Goal: Transaction & Acquisition: Download file/media

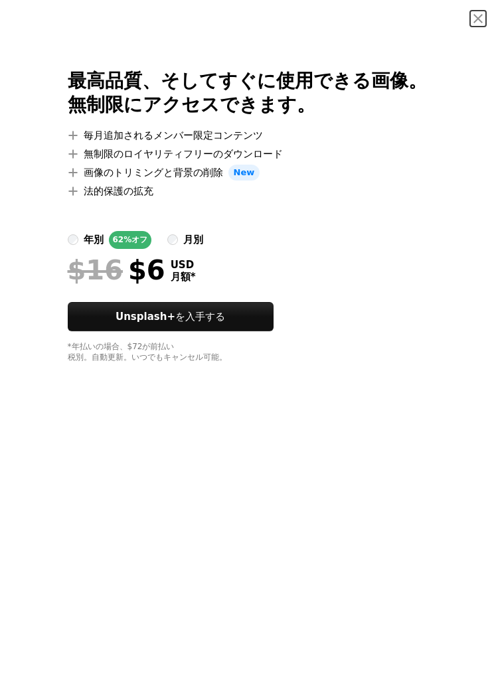
scroll to position [43208, 0]
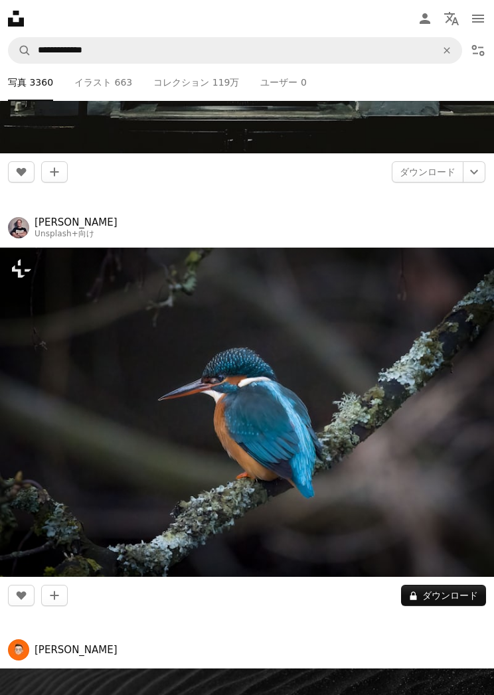
scroll to position [43221, 0]
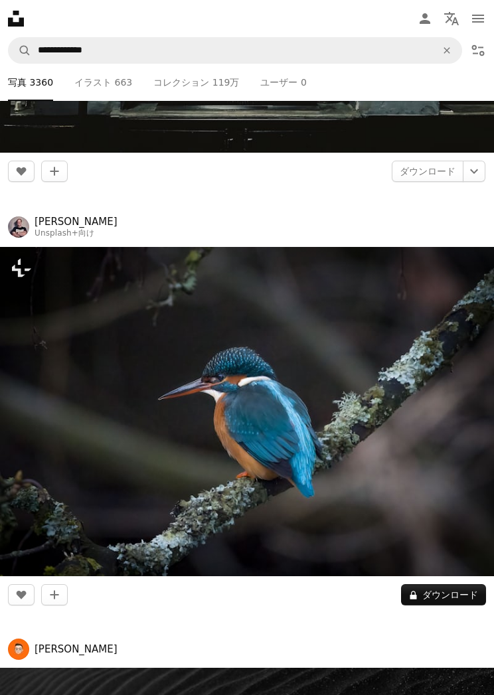
click at [369, 525] on img at bounding box center [247, 411] width 494 height 329
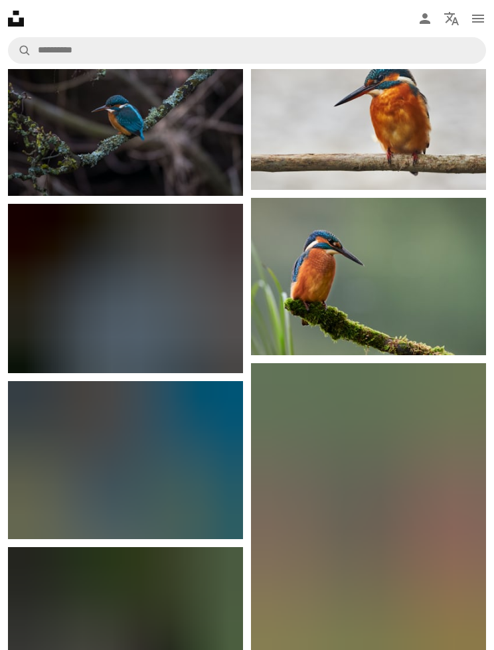
scroll to position [1034, 0]
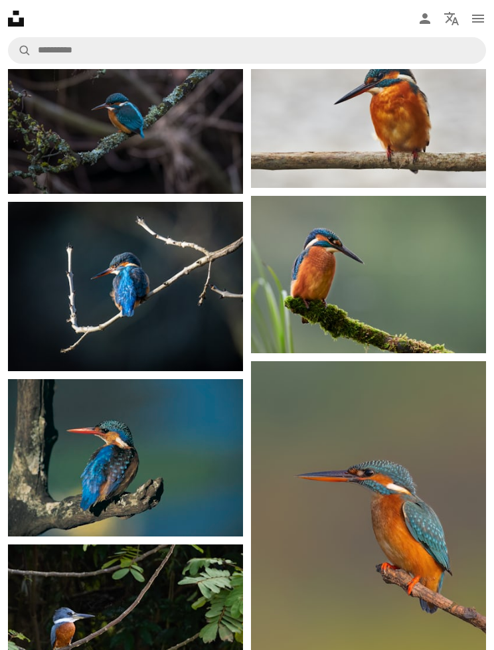
click at [222, 341] on img at bounding box center [125, 286] width 235 height 169
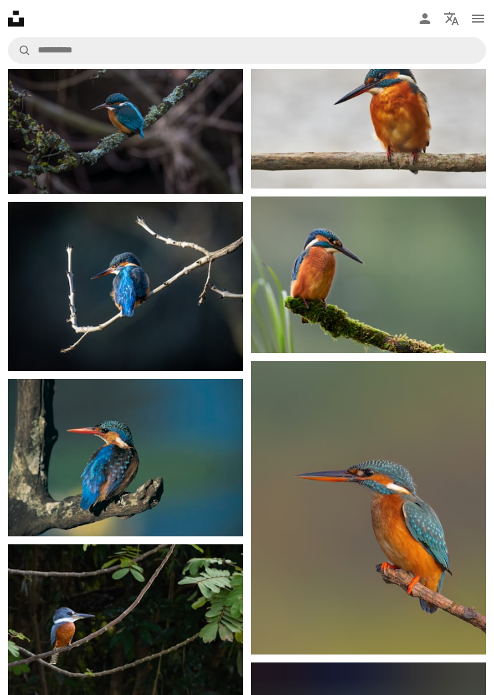
scroll to position [0, 143]
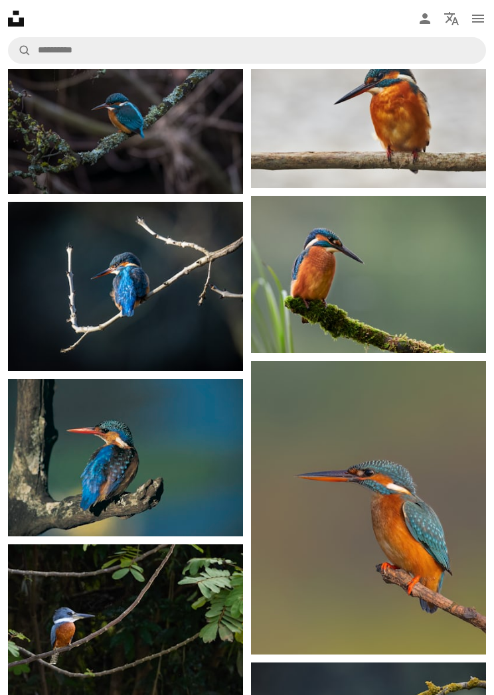
click at [200, 495] on img at bounding box center [125, 457] width 235 height 157
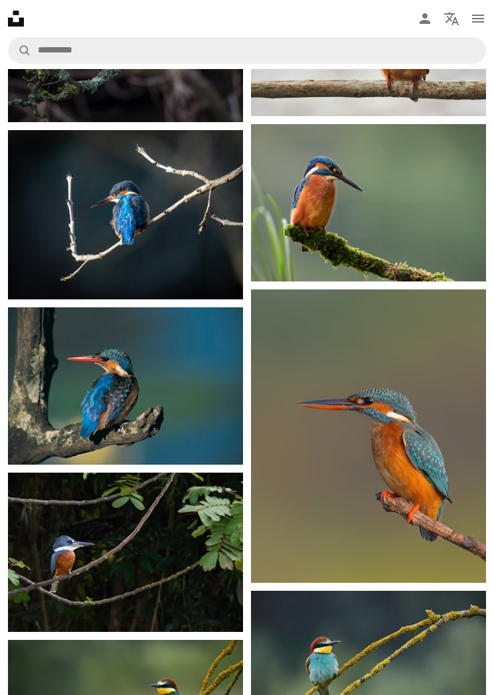
scroll to position [1102, 0]
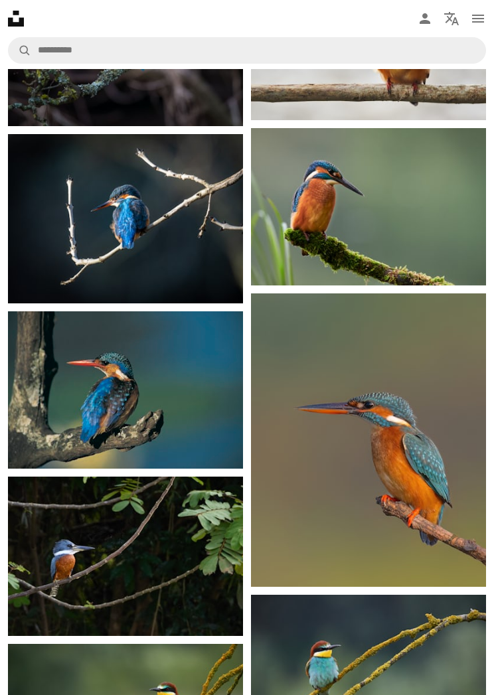
click at [213, 418] on img at bounding box center [125, 389] width 235 height 157
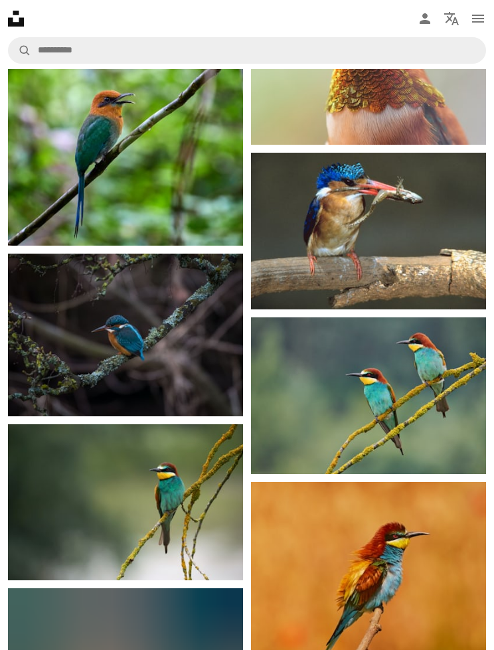
scroll to position [1826, 0]
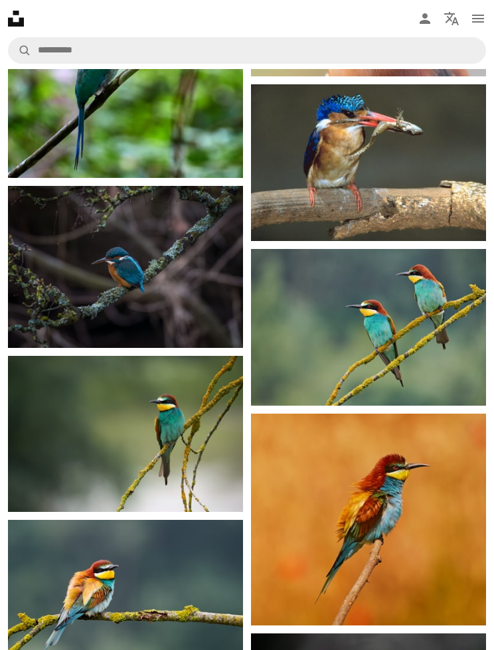
click at [207, 323] on img at bounding box center [125, 267] width 235 height 162
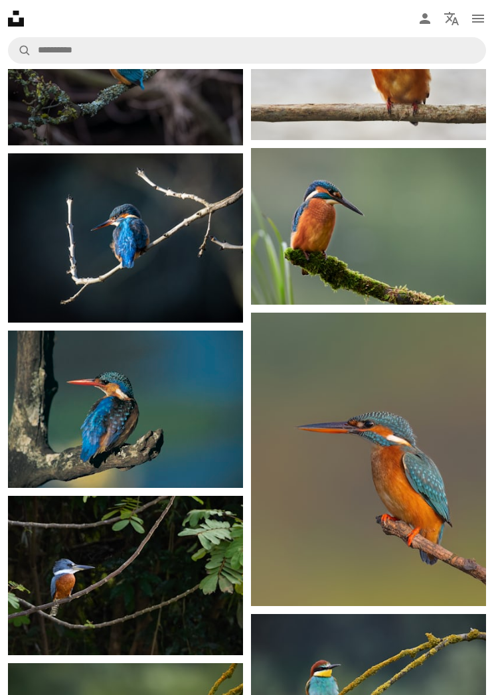
scroll to position [0, 1161]
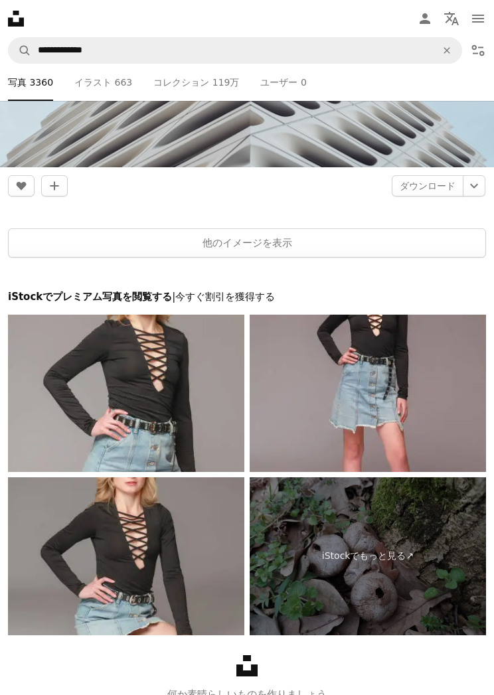
scroll to position [51755, 0]
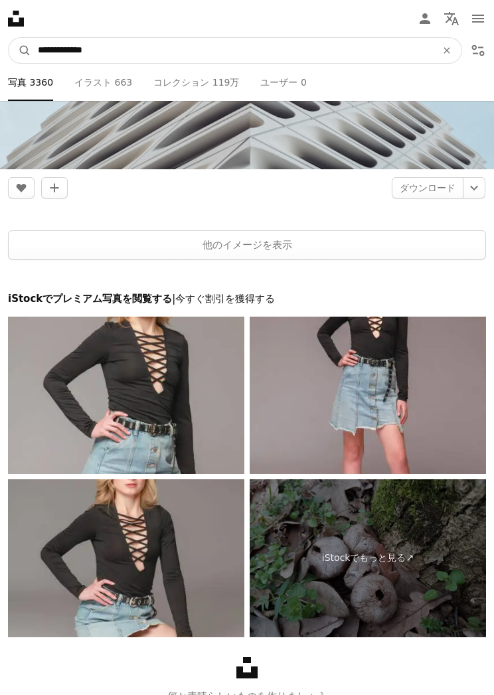
click at [368, 52] on input "**********" at bounding box center [231, 50] width 401 height 25
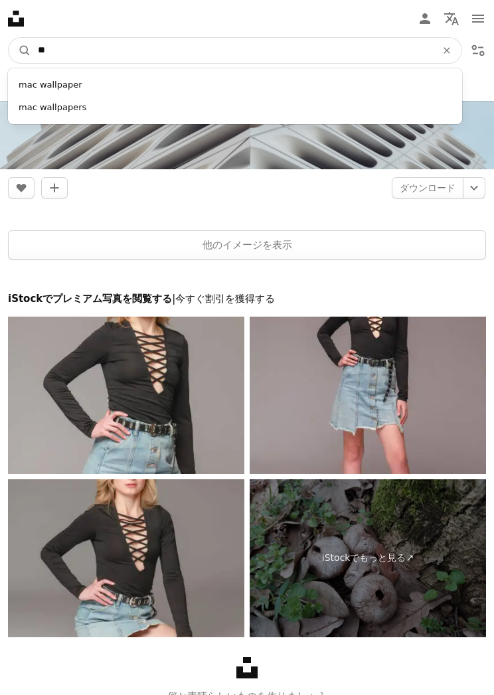
type input "*"
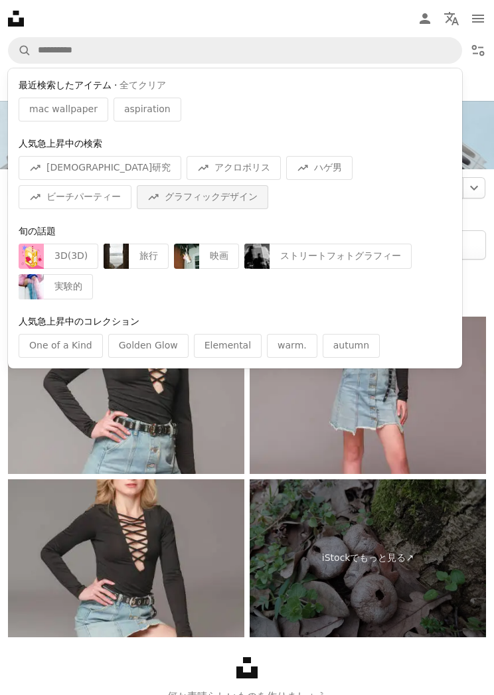
click at [137, 201] on div "A trend sign グラフィックデザイン" at bounding box center [202, 197] width 131 height 24
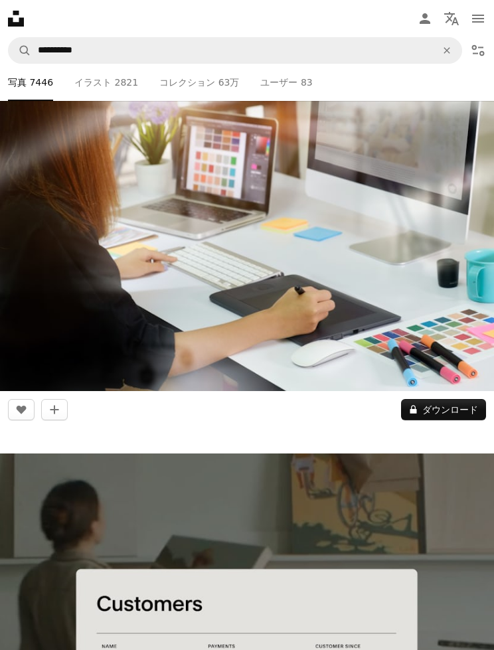
scroll to position [140, 0]
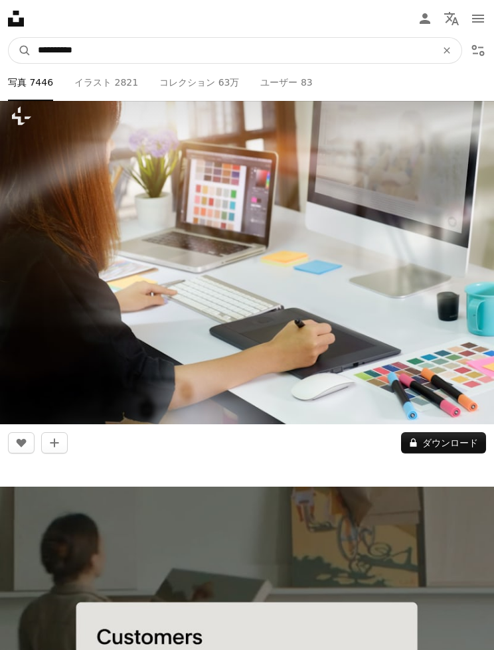
click at [362, 56] on input "**********" at bounding box center [231, 50] width 401 height 25
type input "*"
type input "****"
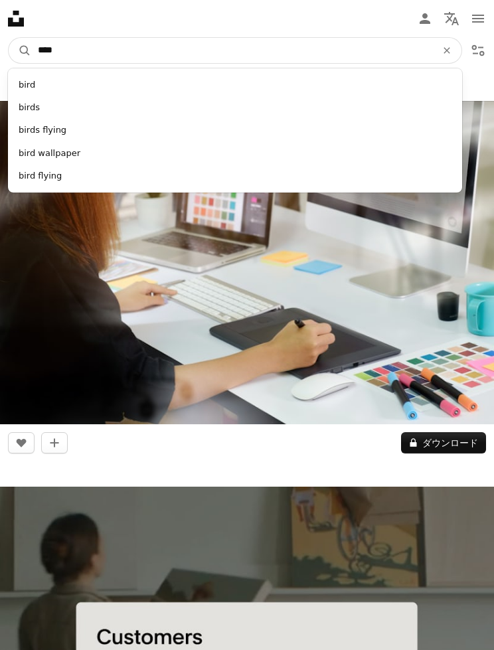
click at [20, 50] on button "A magnifying glass" at bounding box center [20, 50] width 23 height 25
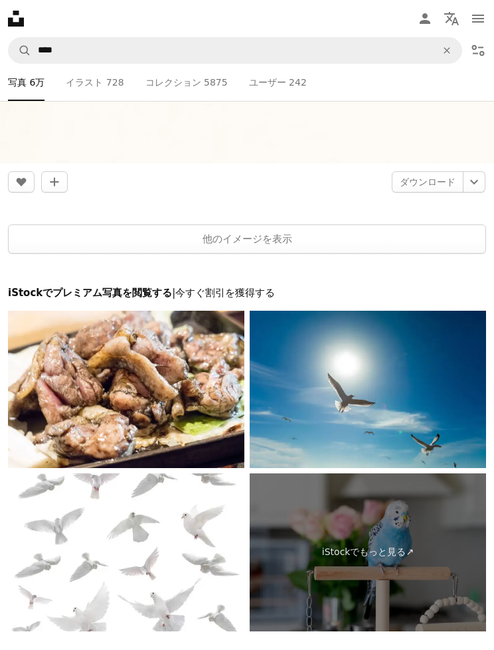
scroll to position [12645, 0]
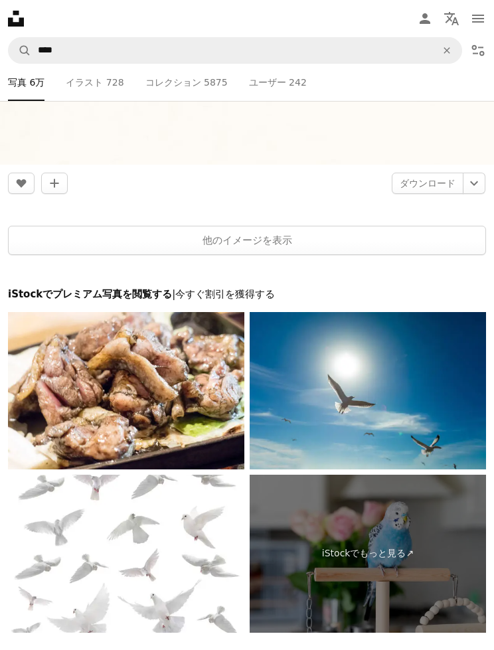
click at [89, 226] on button "他のイメージを表示" at bounding box center [247, 240] width 478 height 29
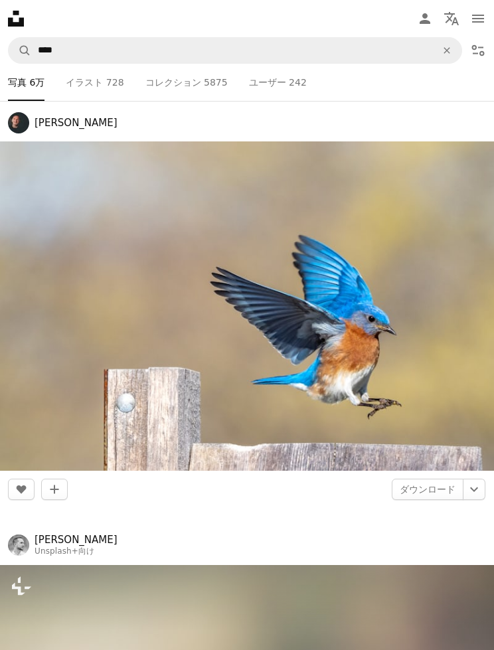
scroll to position [22224, 0]
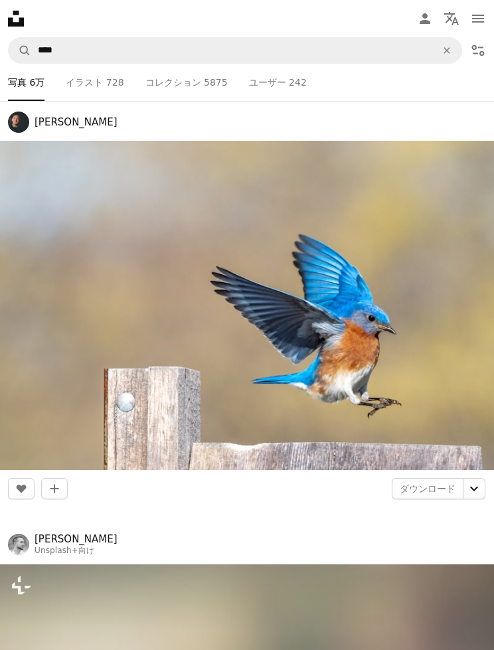
click at [471, 481] on icon "Chevron down" at bounding box center [474, 489] width 21 height 16
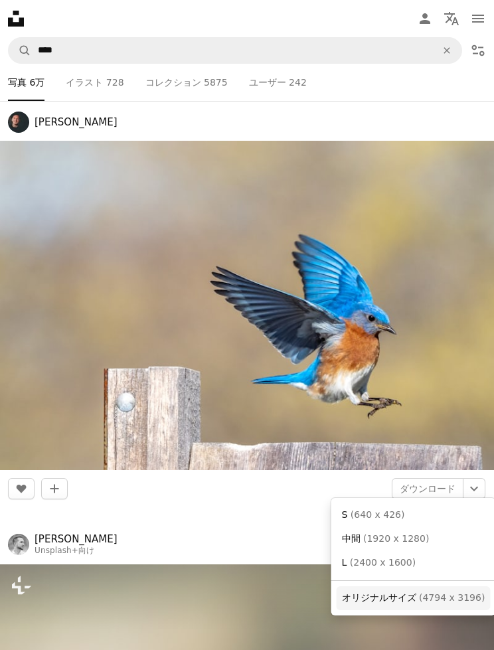
click at [462, 597] on span "( 4794 x 3196 )" at bounding box center [452, 597] width 66 height 11
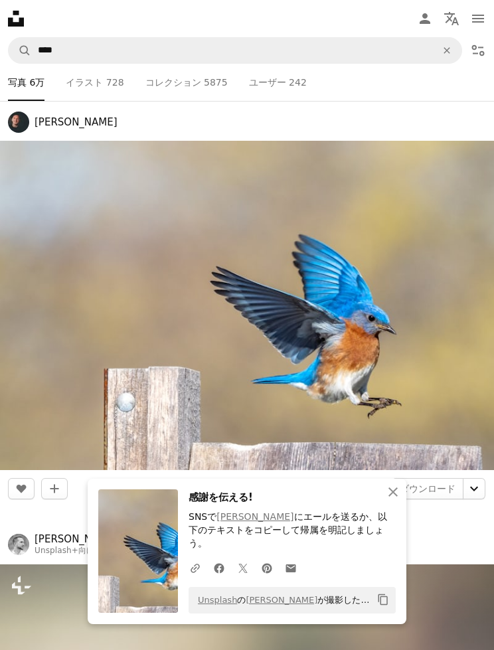
scroll to position [22244, 0]
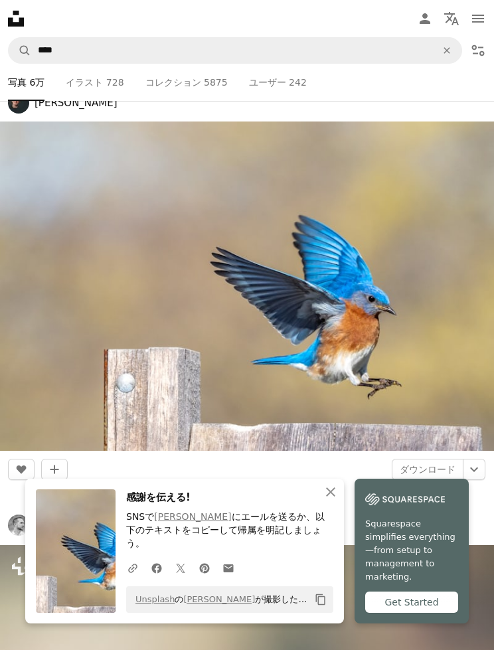
click at [337, 500] on icon "An X shape" at bounding box center [331, 492] width 16 height 16
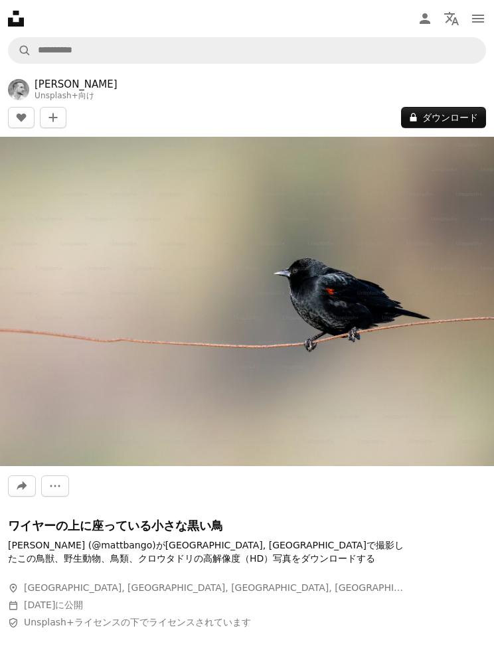
scroll to position [0, 90]
